Goal: Information Seeking & Learning: Find specific fact

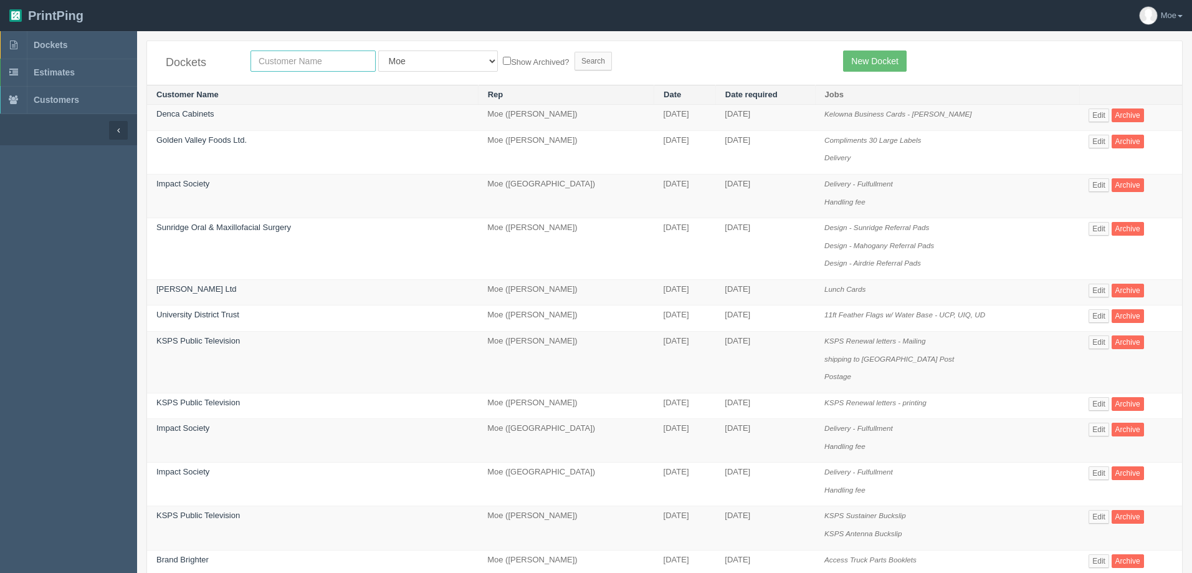
click at [306, 62] on input "text" at bounding box center [313, 60] width 125 height 21
type input "Alberta specialty"
click at [575, 60] on input "Search" at bounding box center [593, 61] width 37 height 19
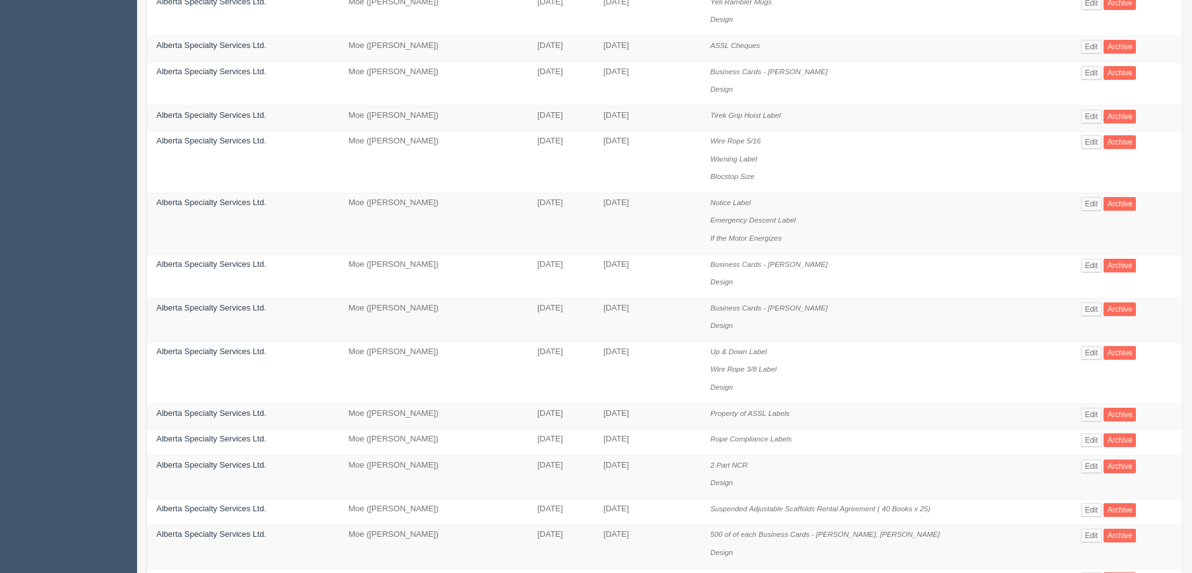
scroll to position [525, 0]
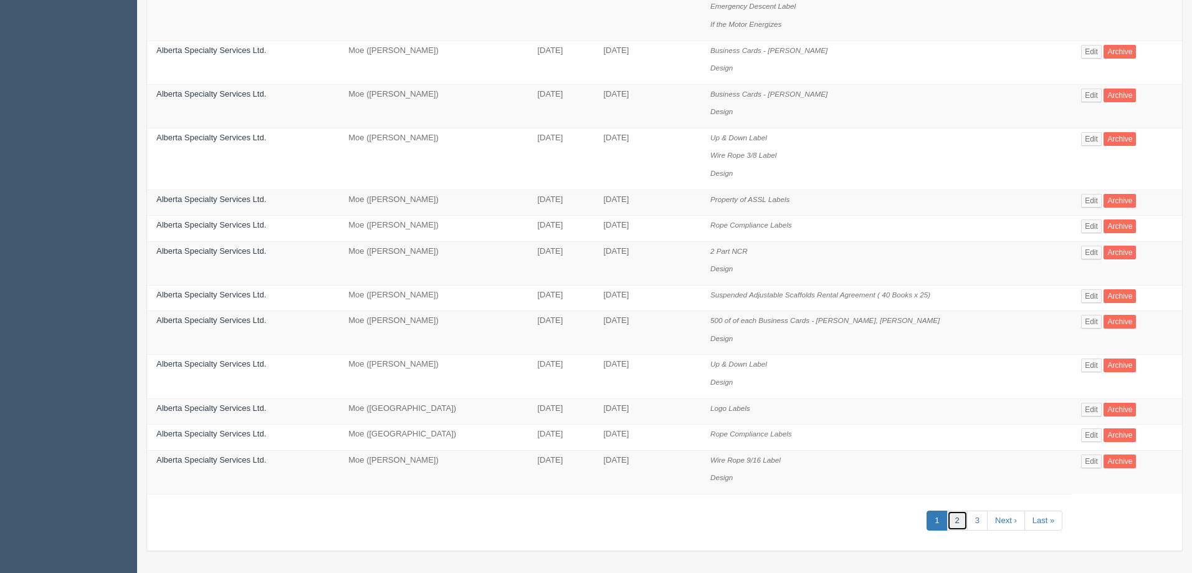
click at [957, 526] on link "2" at bounding box center [957, 520] width 21 height 21
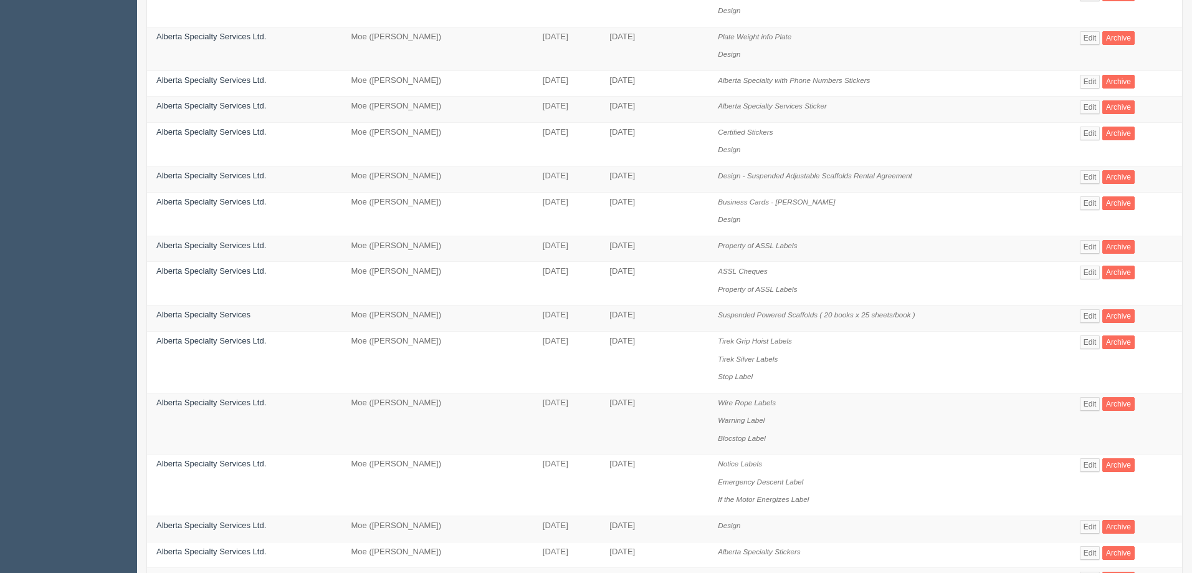
scroll to position [499, 0]
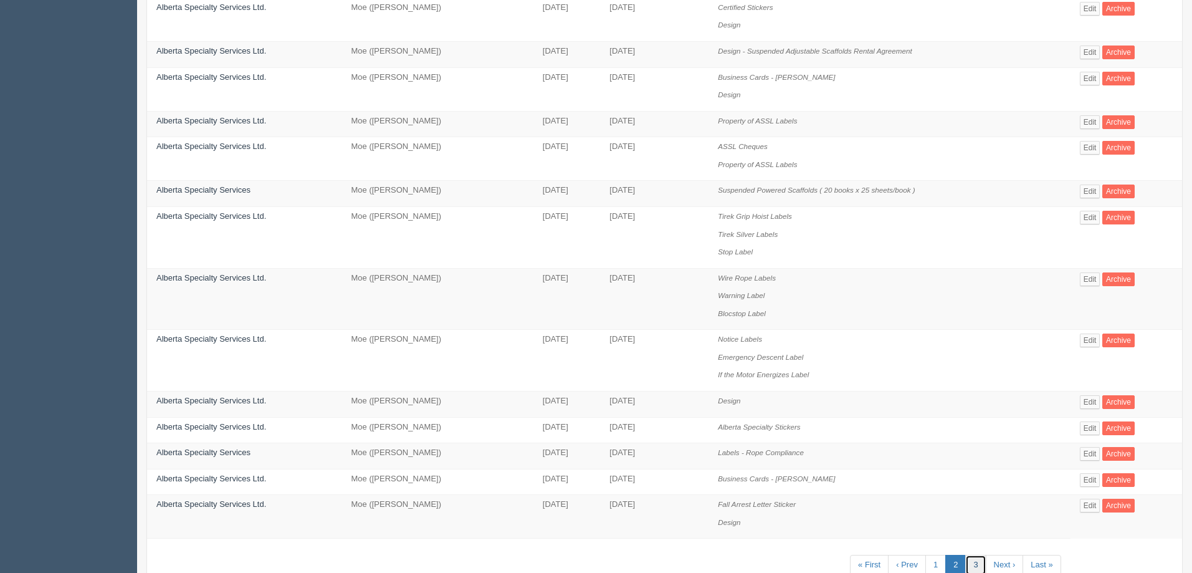
click at [973, 565] on link "3" at bounding box center [975, 565] width 21 height 21
